Goal: Information Seeking & Learning: Learn about a topic

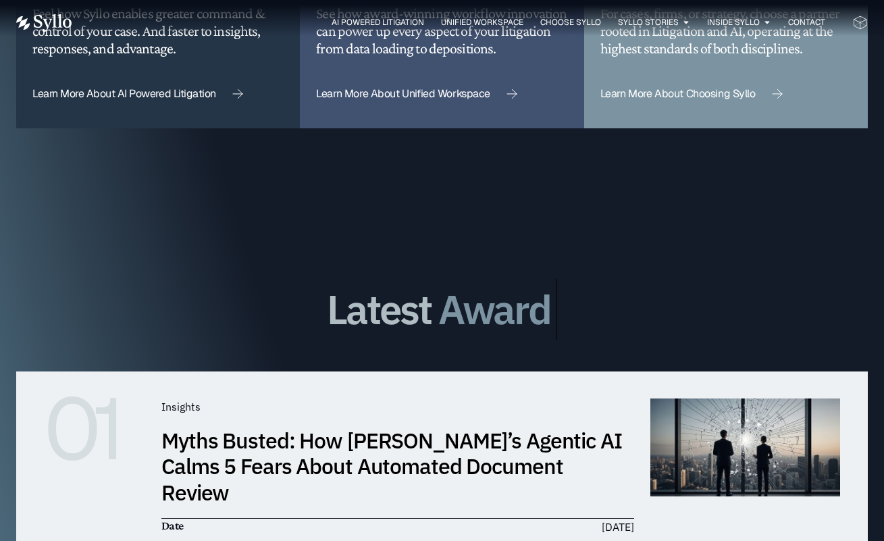
scroll to position [3662, 0]
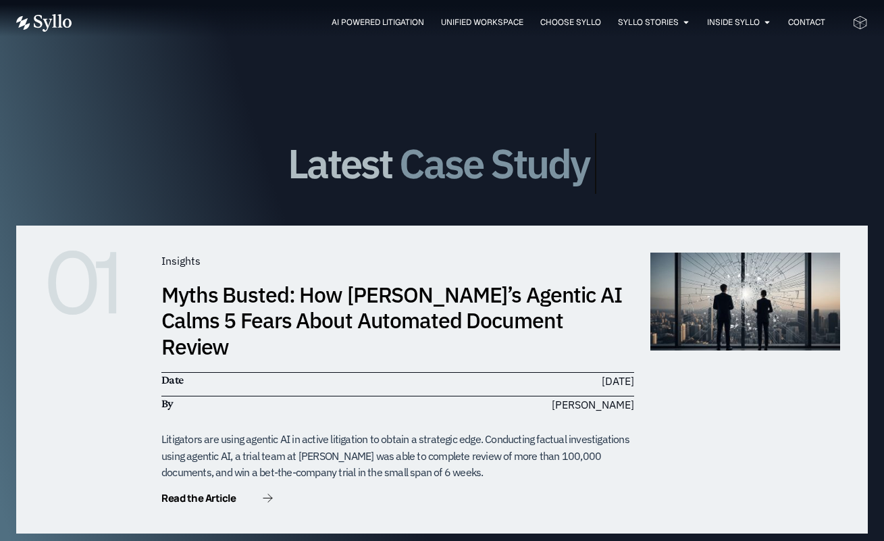
drag, startPoint x: 589, startPoint y: 141, endPoint x: 279, endPoint y: 122, distance: 310.5
click at [279, 145] on div "Latest Insight News Award Case Study" at bounding box center [442, 164] width 852 height 38
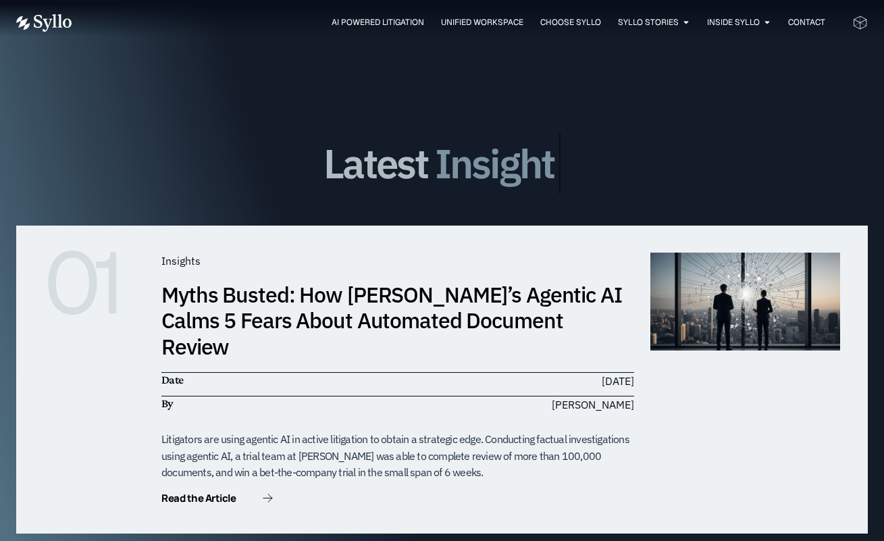
click at [301, 226] on div "01 Insights Myths Busted: How Syllo’s Agentic AI Calms 5 Fears About Automated …" at bounding box center [442, 380] width 852 height 308
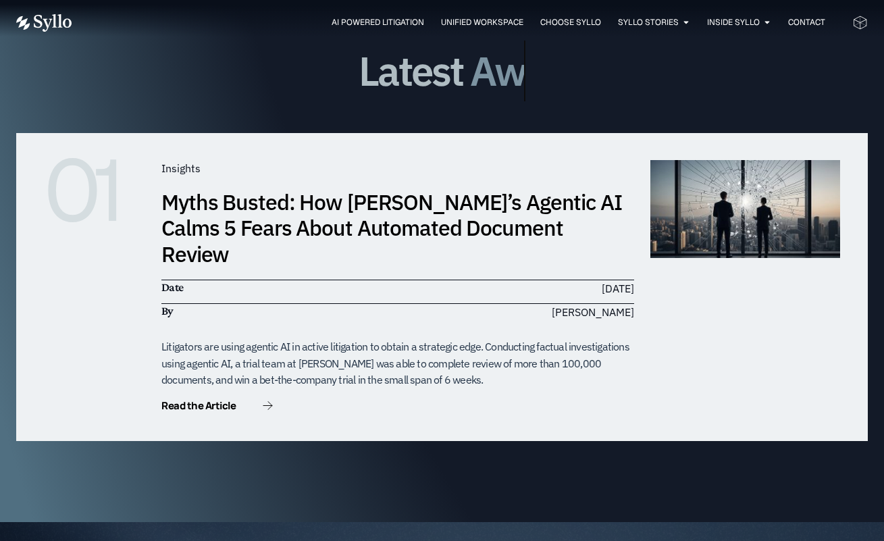
scroll to position [3758, 0]
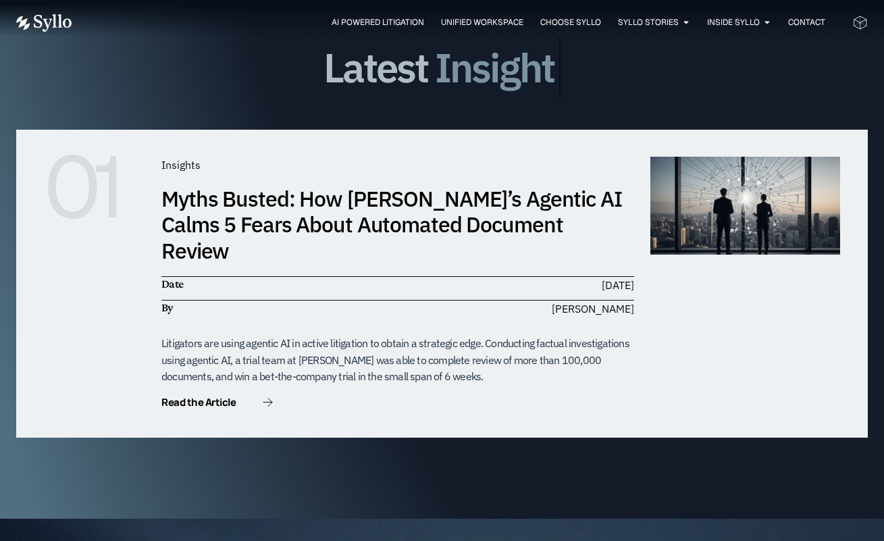
click at [488, 184] on link "Myths Busted: How [PERSON_NAME]’s Agentic AI Calms 5 Fears About Automated Docu…" at bounding box center [391, 224] width 461 height 80
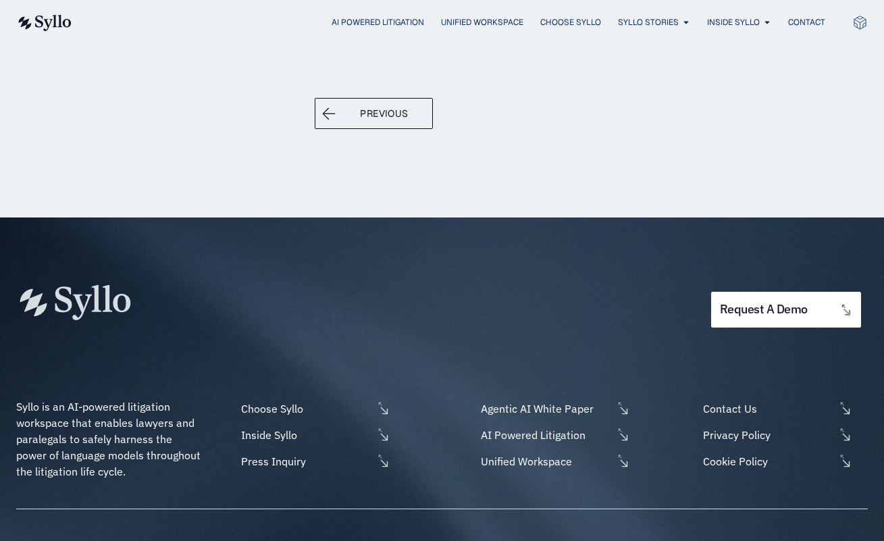
scroll to position [2408, 0]
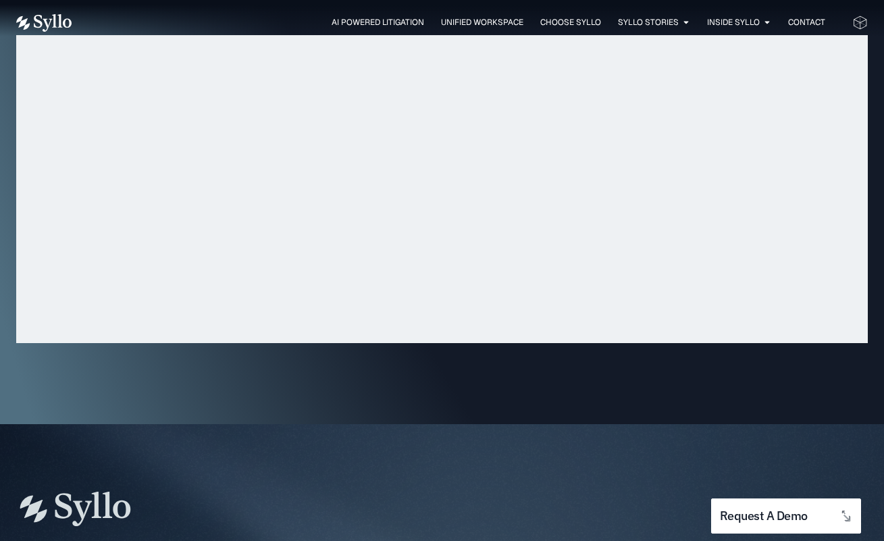
scroll to position [4150, 0]
